Goal: Communication & Community: Participate in discussion

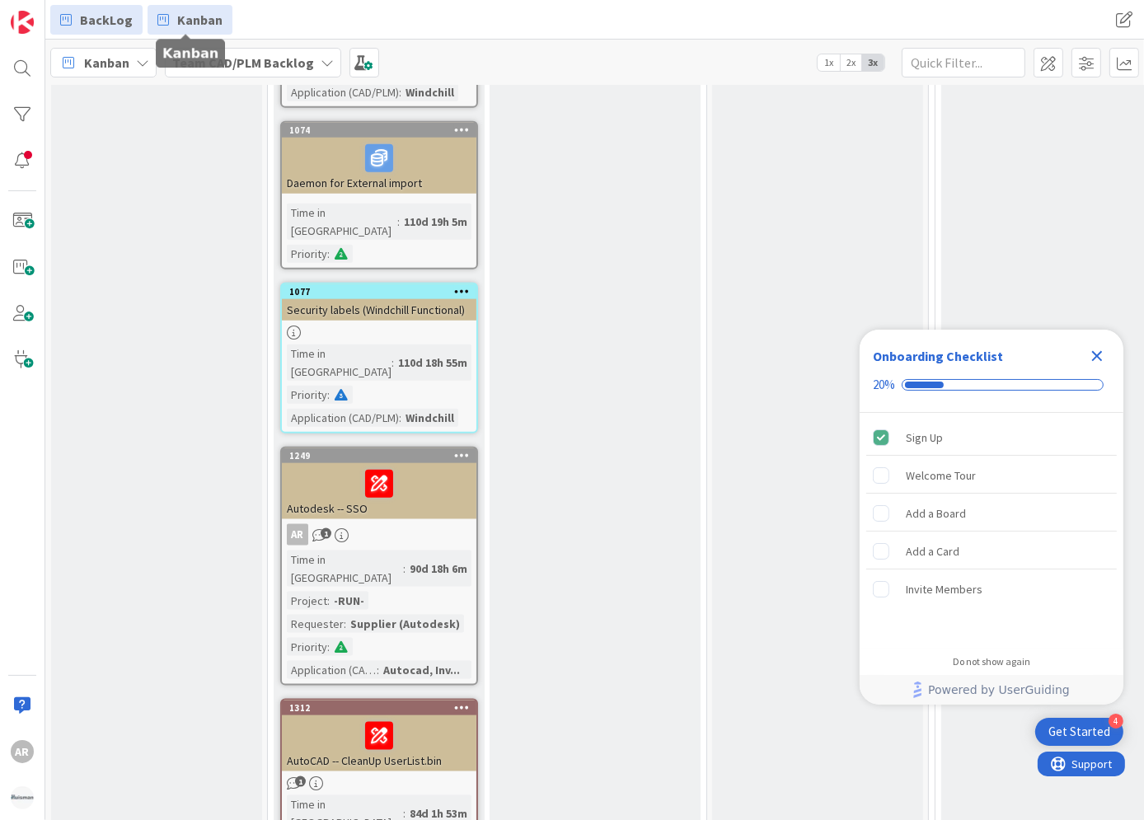
click at [199, 14] on span "Kanban" at bounding box center [199, 20] width 45 height 20
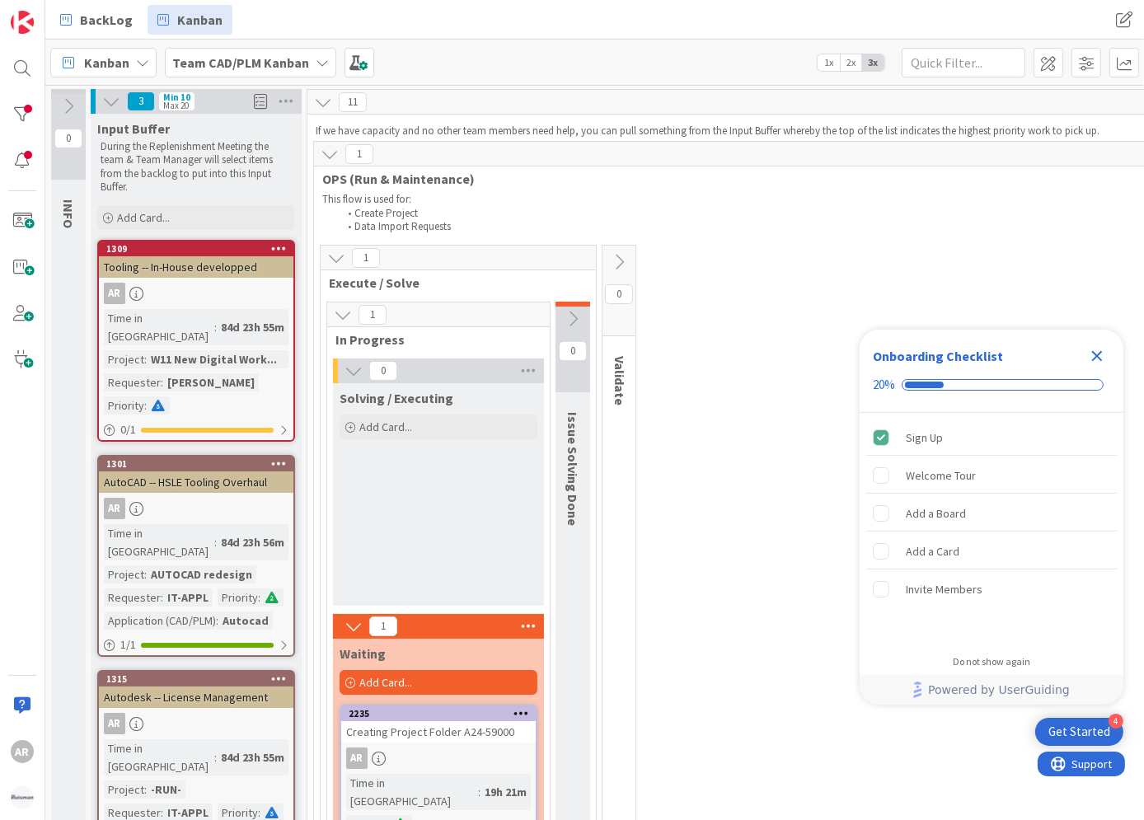
scroll to position [1152, 0]
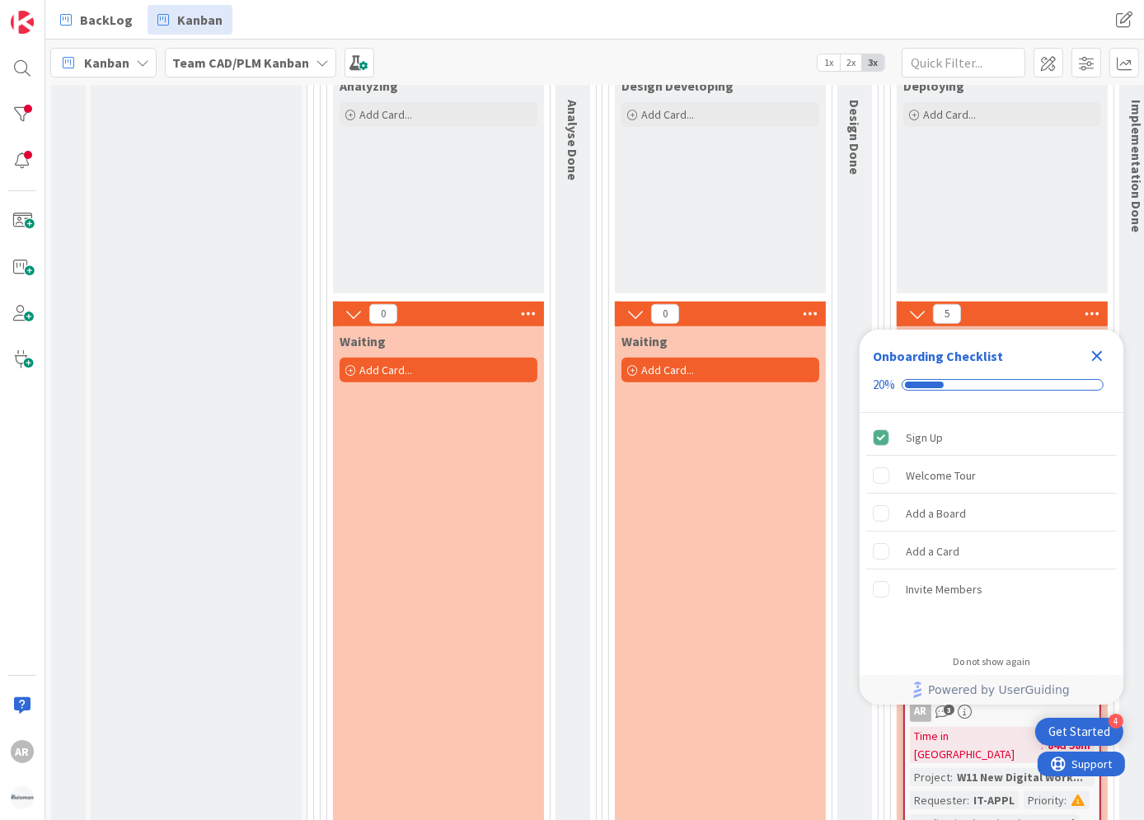
click at [1098, 352] on icon "Close Checklist" at bounding box center [1097, 356] width 20 height 20
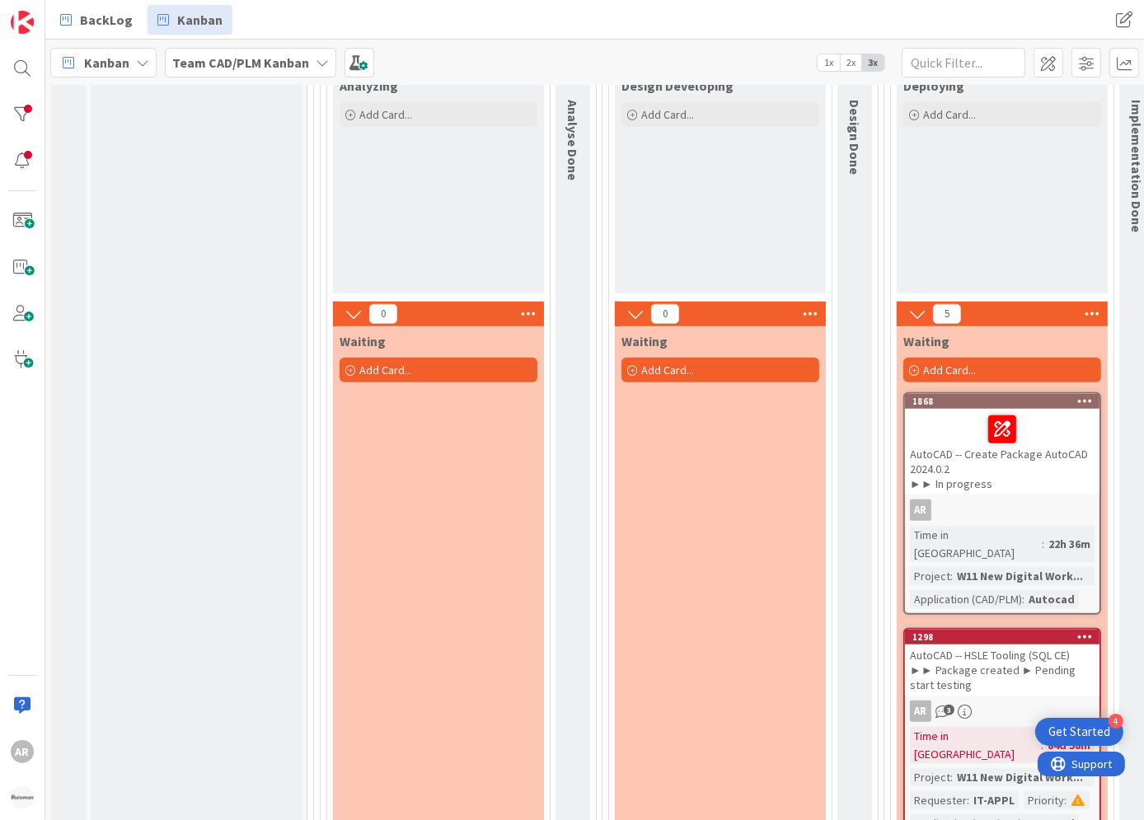
scroll to position [0, 0]
click at [964, 468] on div "AutoCAD -- Create Package AutoCAD 2024.0.2 ►► In progress" at bounding box center [1002, 452] width 195 height 86
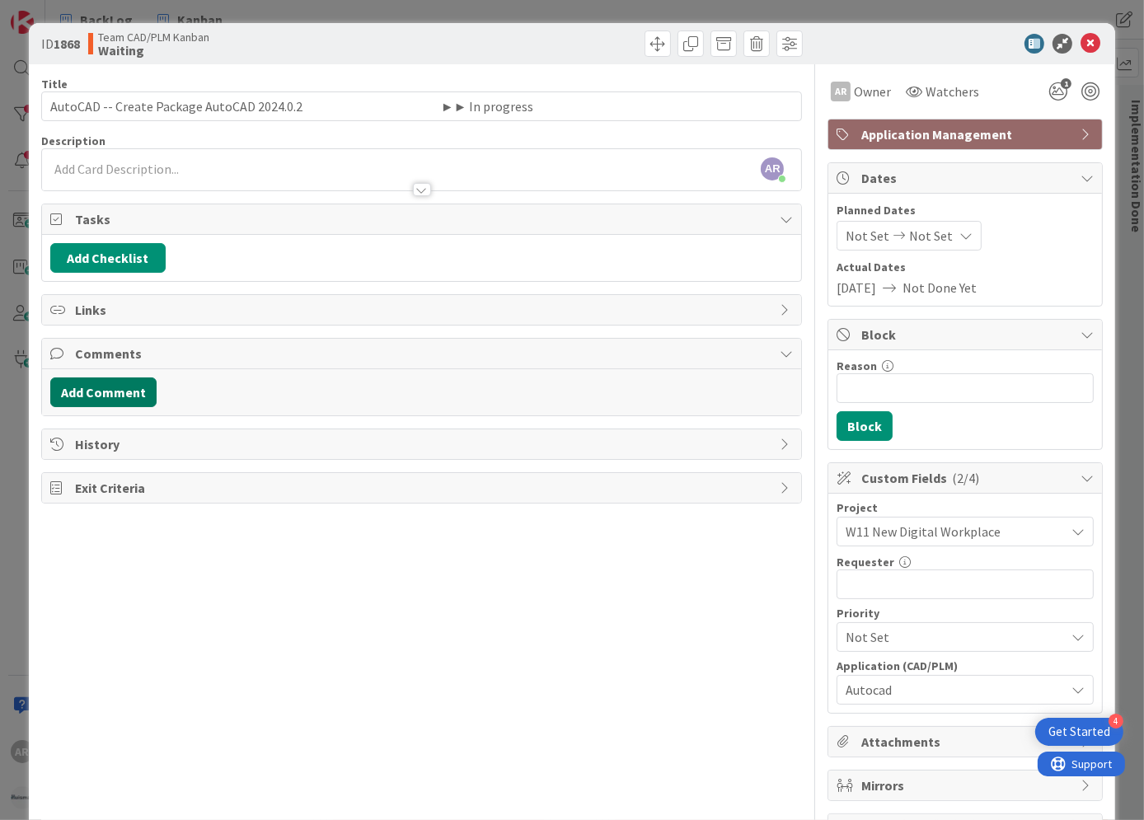
click at [103, 389] on button "Add Comment" at bounding box center [103, 393] width 106 height 30
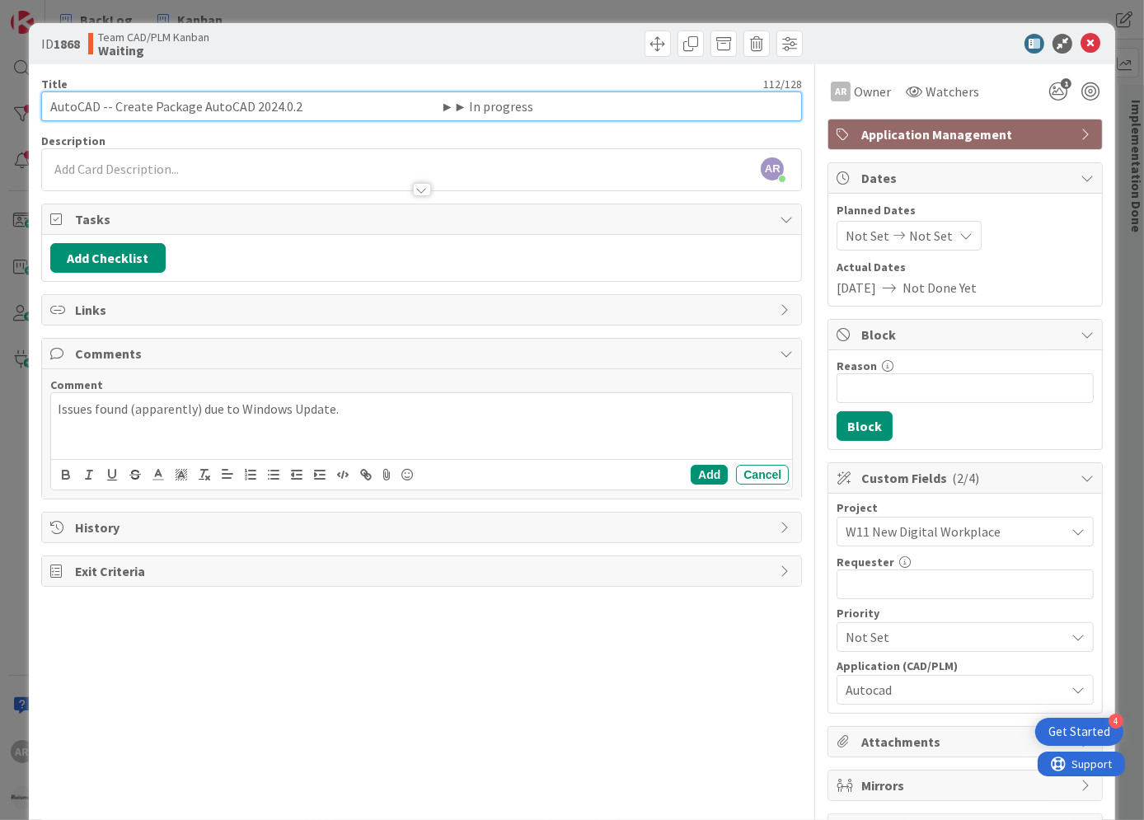
click at [556, 106] on input "AutoCAD -- Create Package AutoCAD 2024.0.2 ►► In progress" at bounding box center [422, 106] width 762 height 30
click at [589, 105] on input "AutoCAD -- Create Package AutoCAD 2024.0.2 ►► In progress (issues found)" at bounding box center [422, 106] width 762 height 30
type input "AutoCAD -- Create Package AutoCAD 2024.0.2 ►► In progress (issues encountered)"
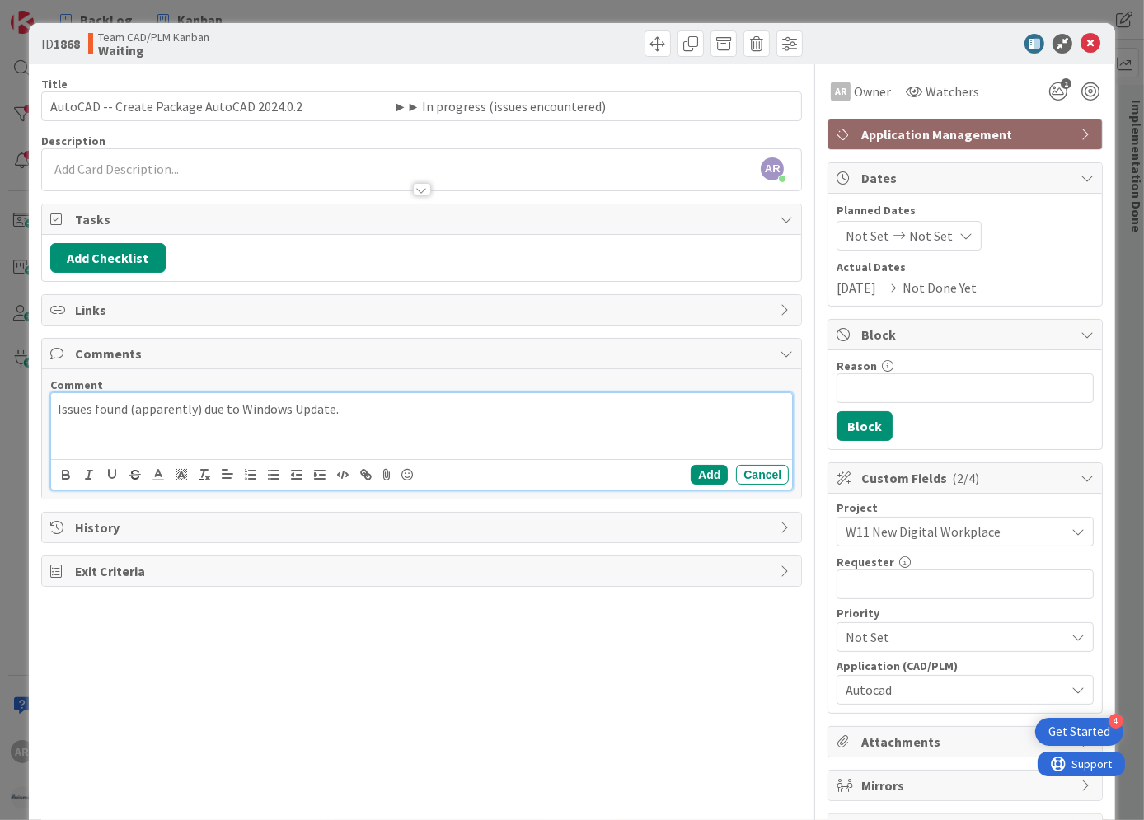
click at [205, 411] on p "Issues found (apparently) due to Windows Update." at bounding box center [422, 409] width 729 height 19
click at [703, 470] on button "Add" at bounding box center [709, 475] width 37 height 20
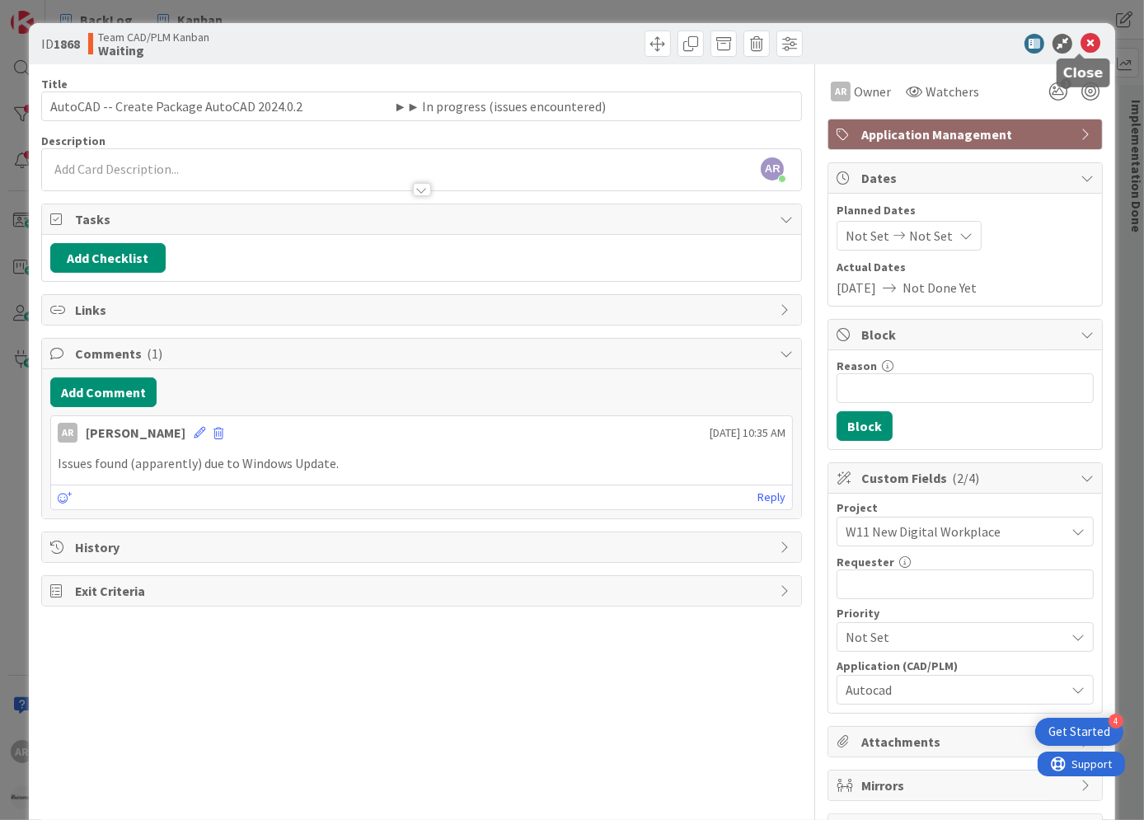
click at [1082, 40] on icon at bounding box center [1091, 44] width 20 height 20
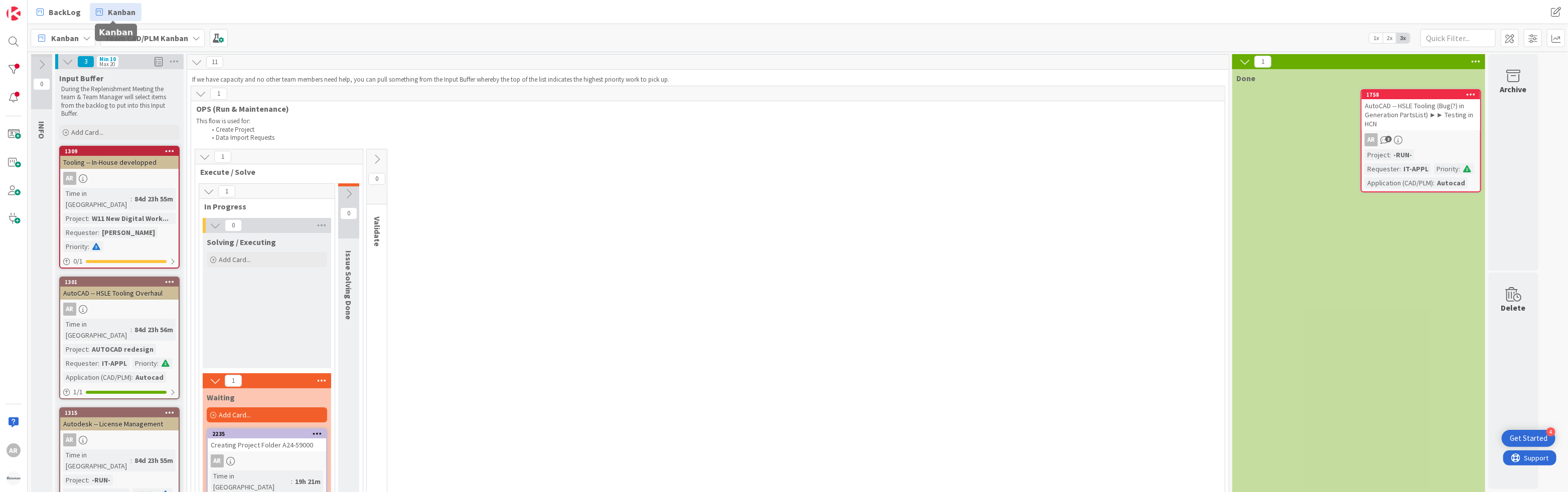
click at [120, 9] on span "Kanban" at bounding box center [121, 12] width 27 height 12
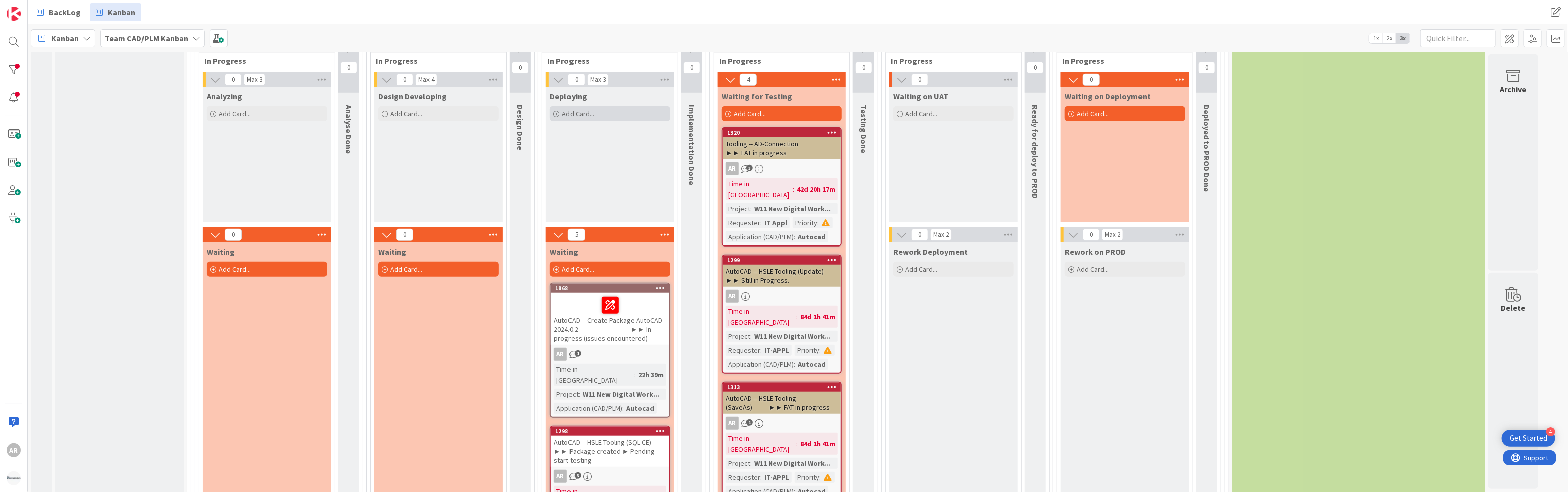
scroll to position [611, 0]
